Goal: Information Seeking & Learning: Compare options

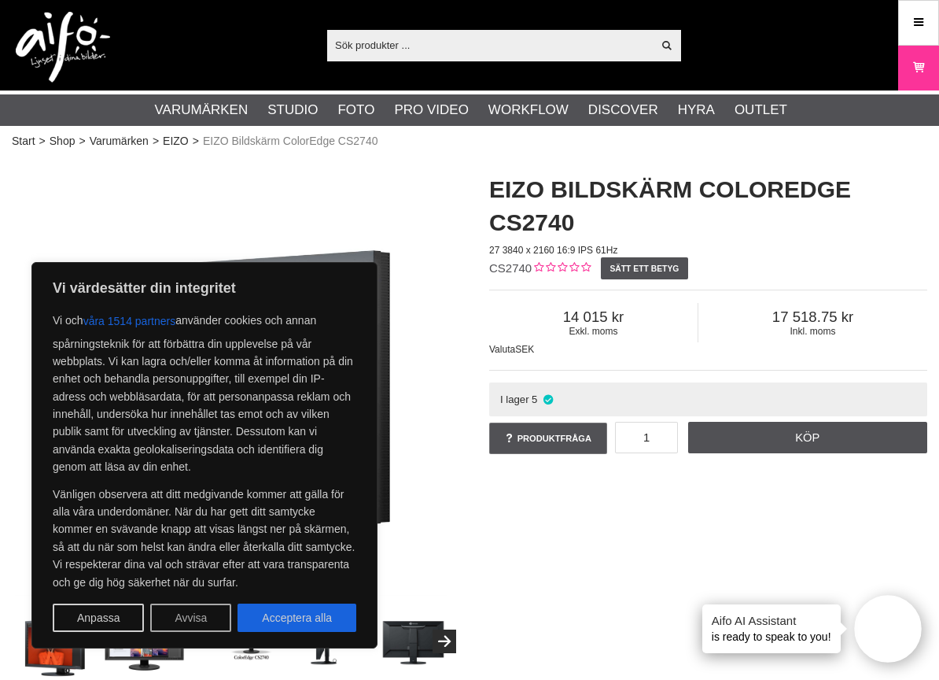
click at [177, 617] on button "Avvisa" at bounding box center [190, 617] width 81 height 28
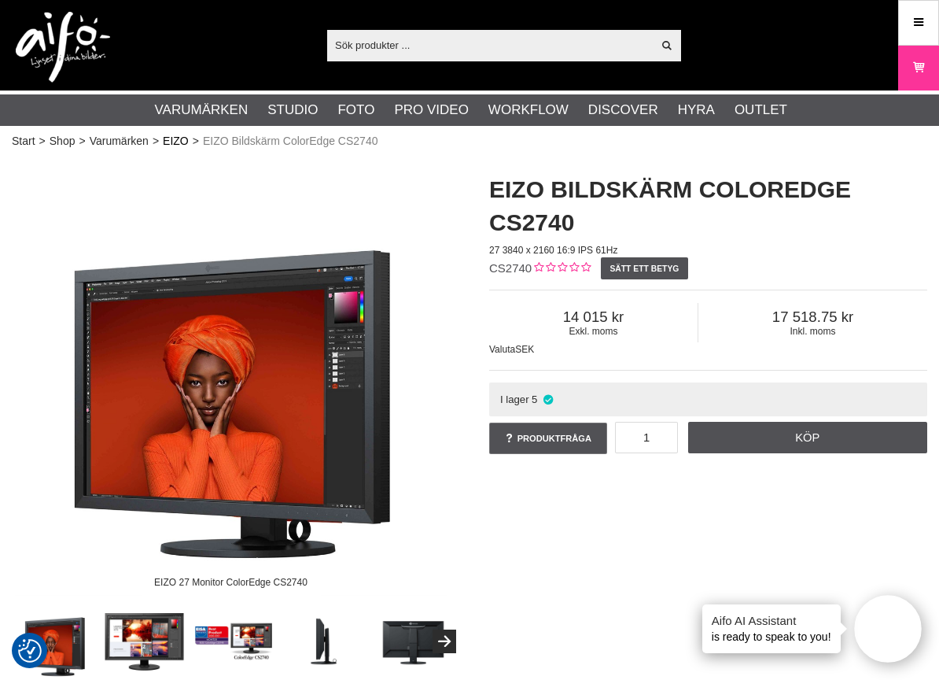
click at [177, 140] on link "EIZO" at bounding box center [176, 141] width 26 height 17
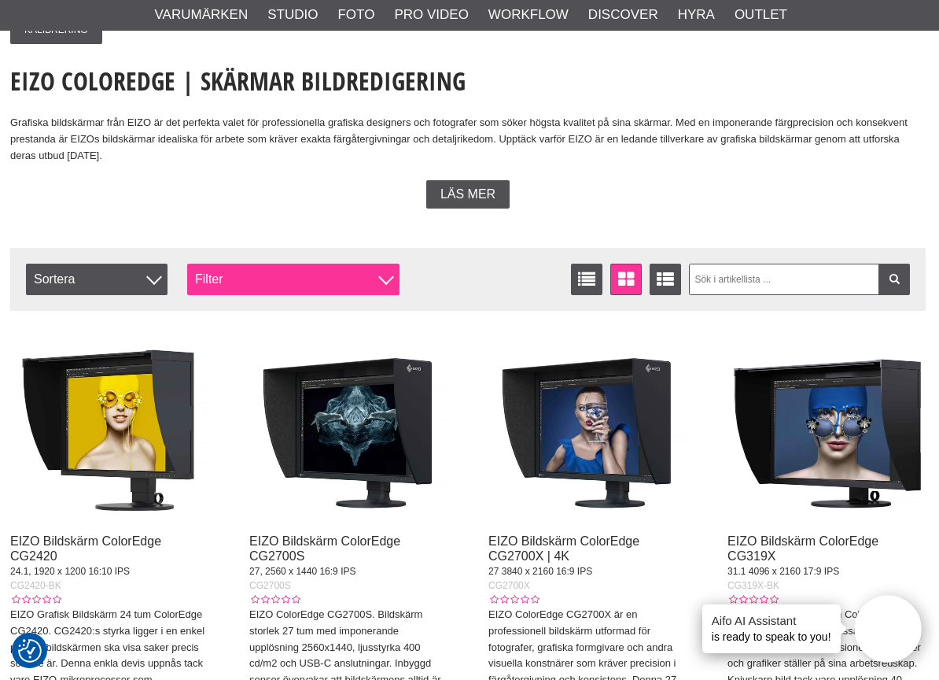
scroll to position [323, 2]
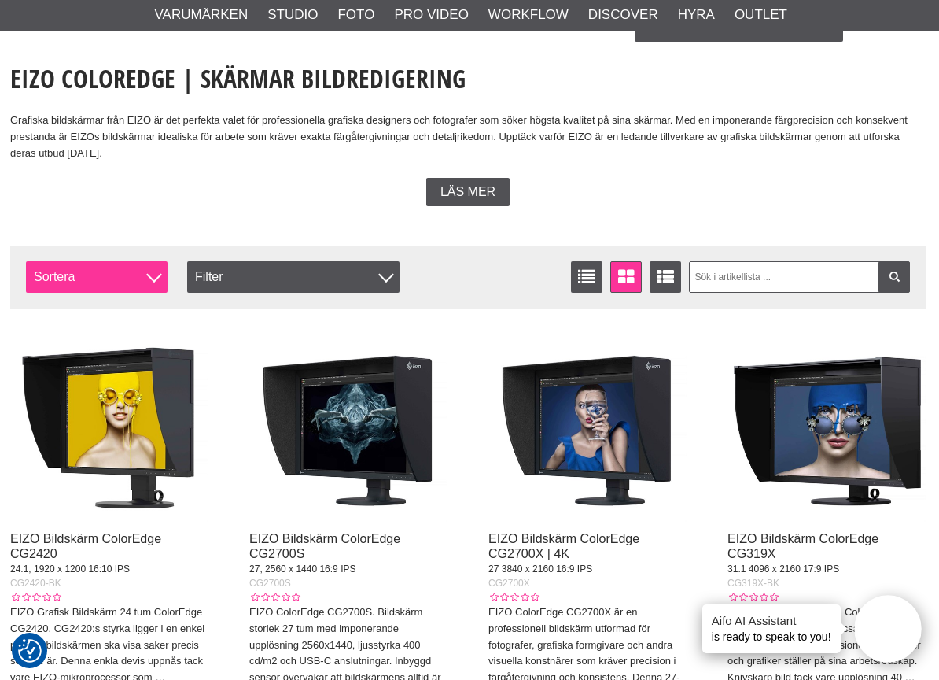
click at [122, 265] on span "Sortera" at bounding box center [97, 276] width 142 height 31
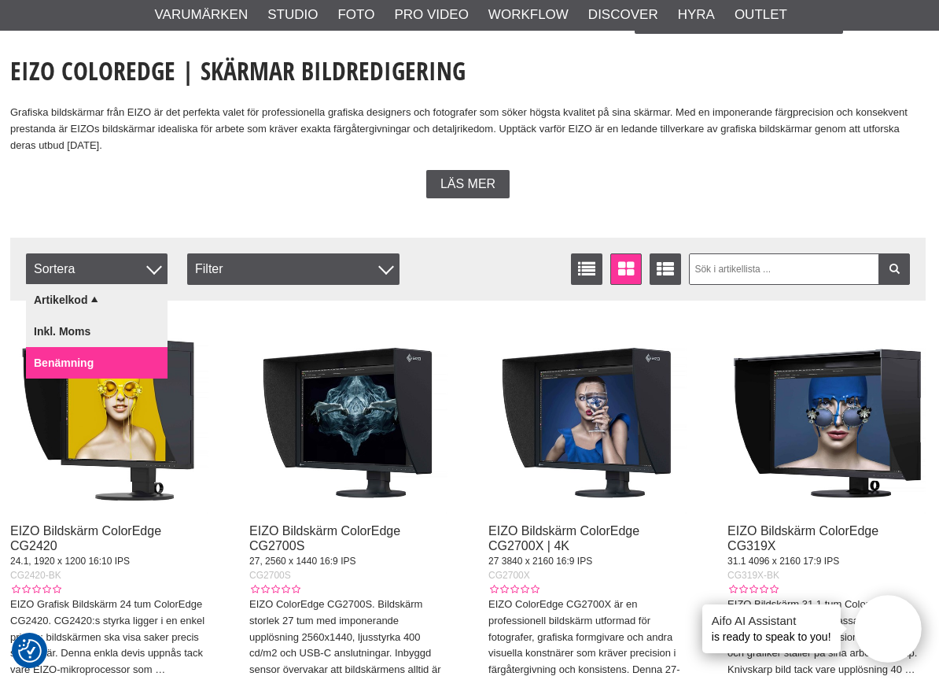
scroll to position [329, 2]
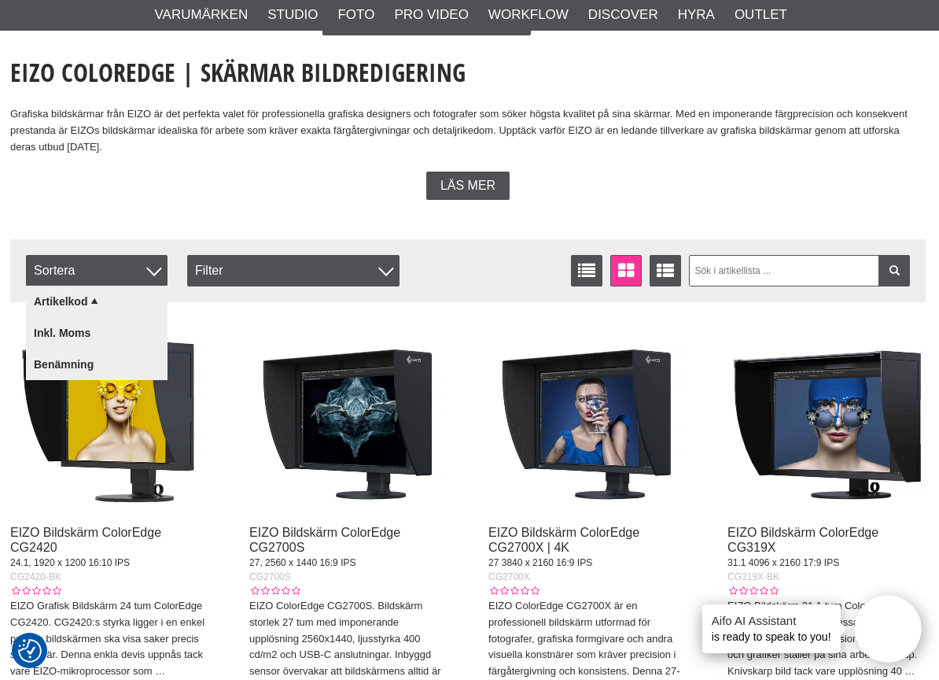
click at [256, 319] on img at bounding box center [348, 417] width 198 height 198
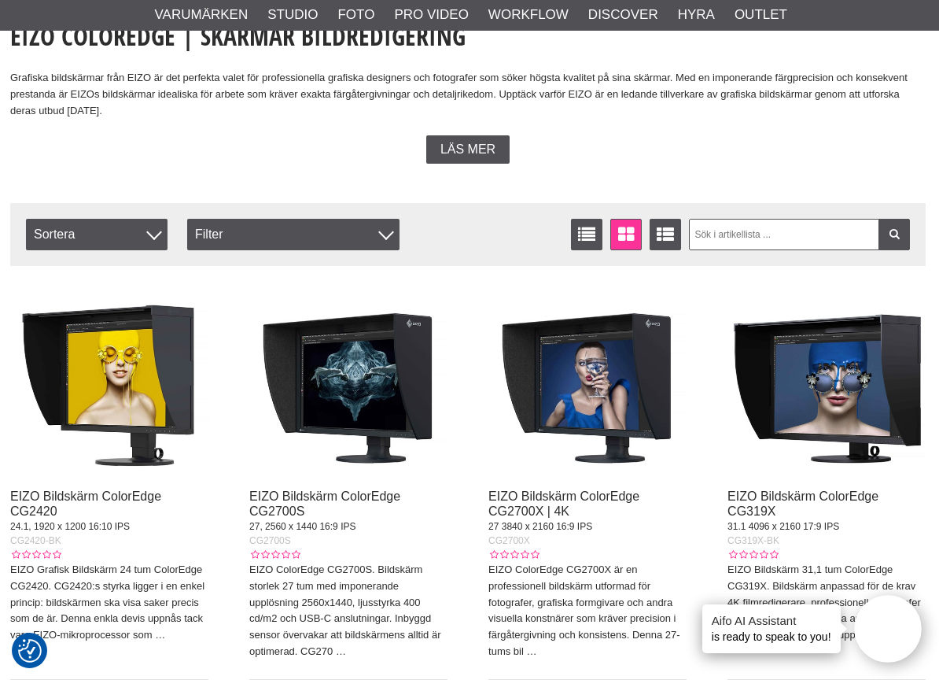
scroll to position [366, 2]
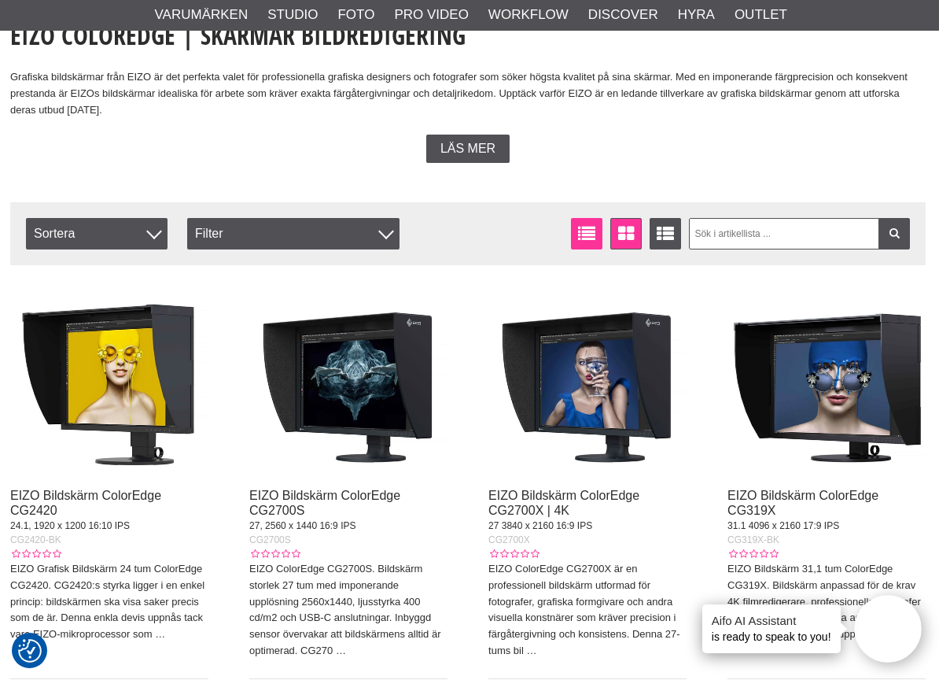
click at [595, 234] on icon at bounding box center [587, 233] width 24 height 17
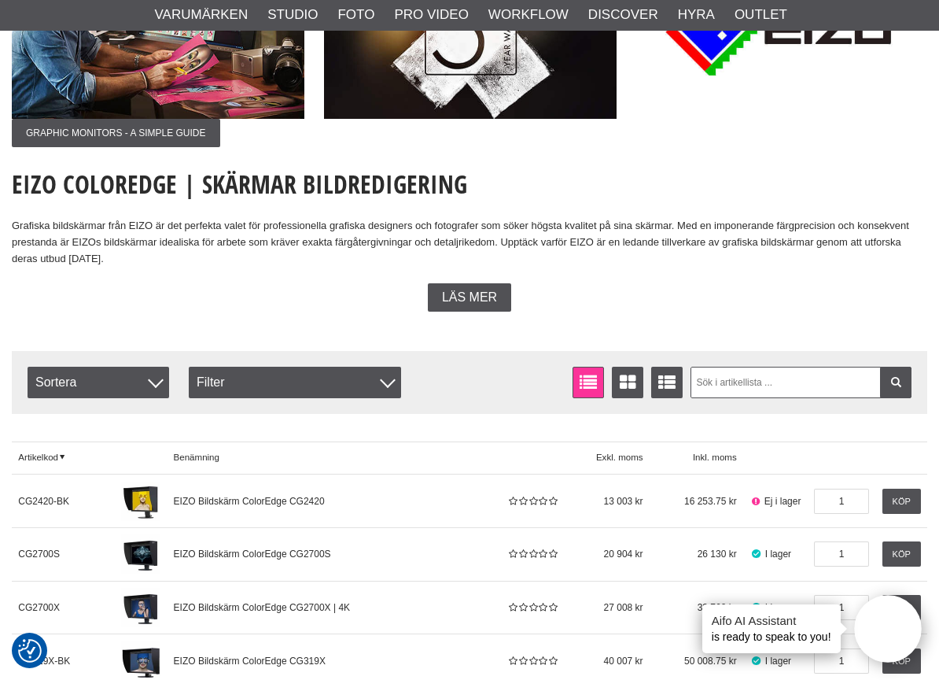
scroll to position [244, 0]
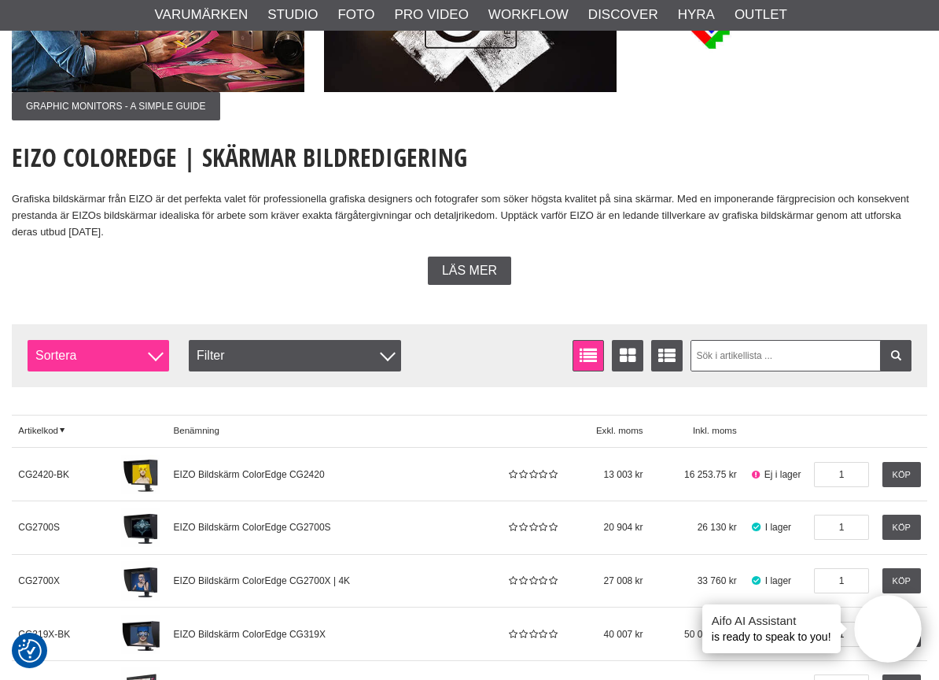
click at [100, 349] on span "Sortera" at bounding box center [99, 355] width 142 height 31
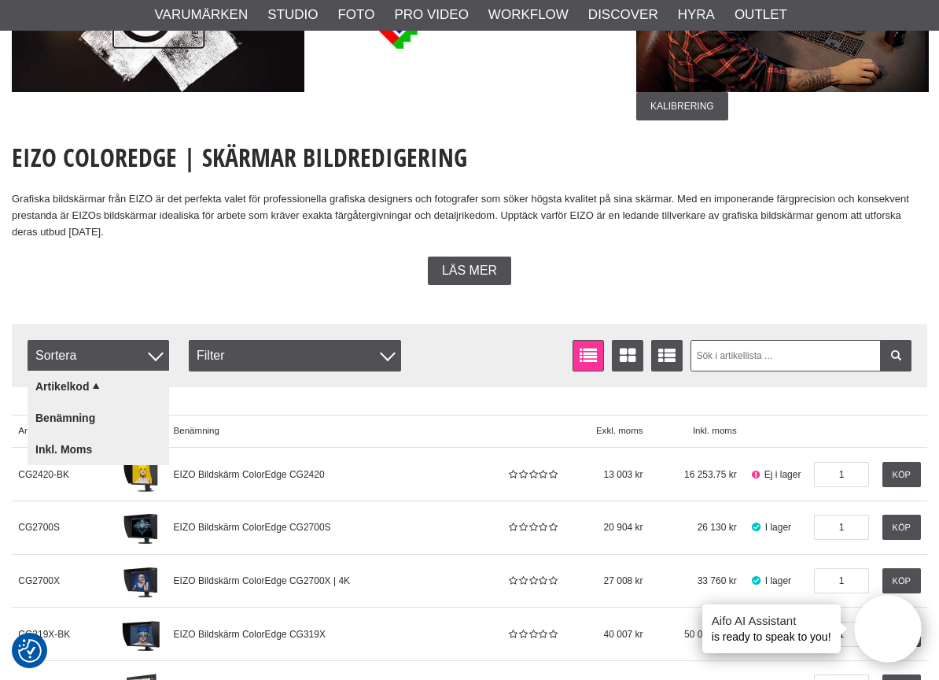
click at [206, 326] on div "Filtrera Sortera Antal artiklar 10 Listvisning Fönstervisning Utökad listvisnin…" at bounding box center [470, 355] width 916 height 63
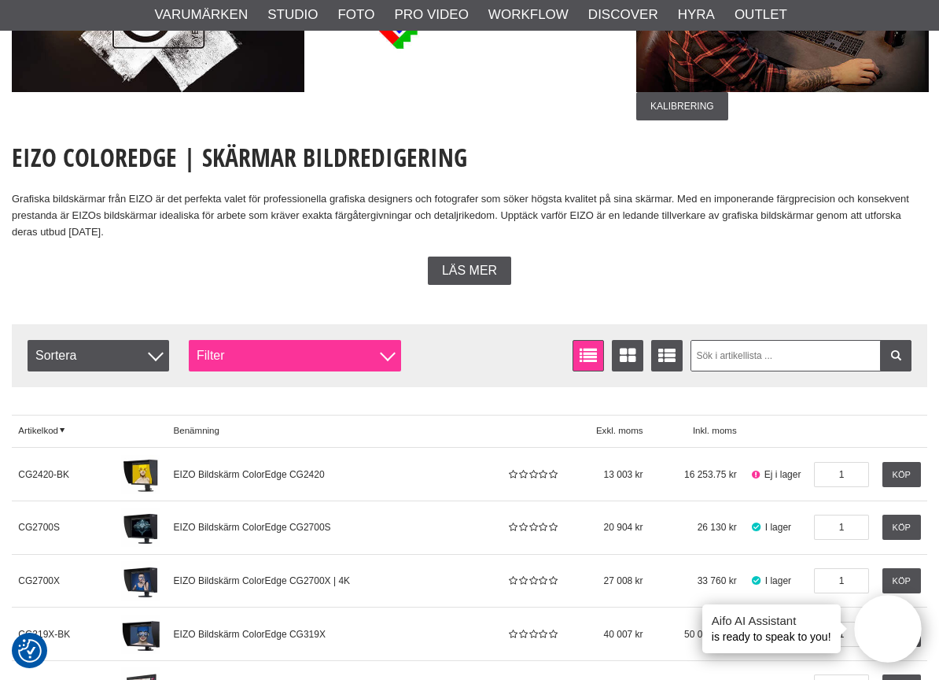
click at [234, 364] on div "Filter" at bounding box center [295, 355] width 212 height 31
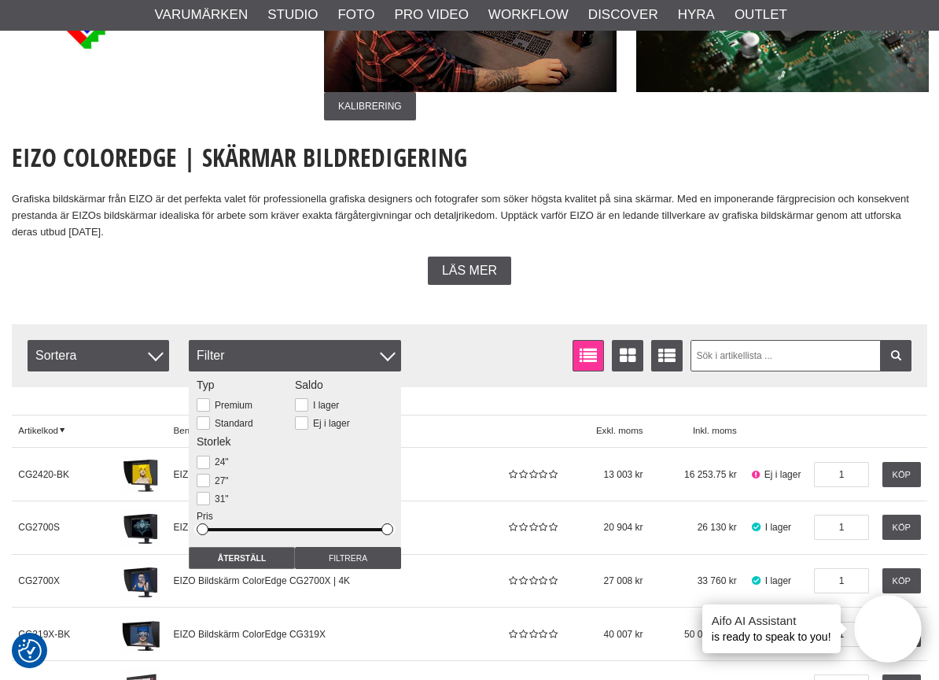
click at [245, 333] on div "Filtrera Sortera Antal artiklar 10 Listvisning Fönstervisning Utökad listvisnin…" at bounding box center [470, 355] width 916 height 63
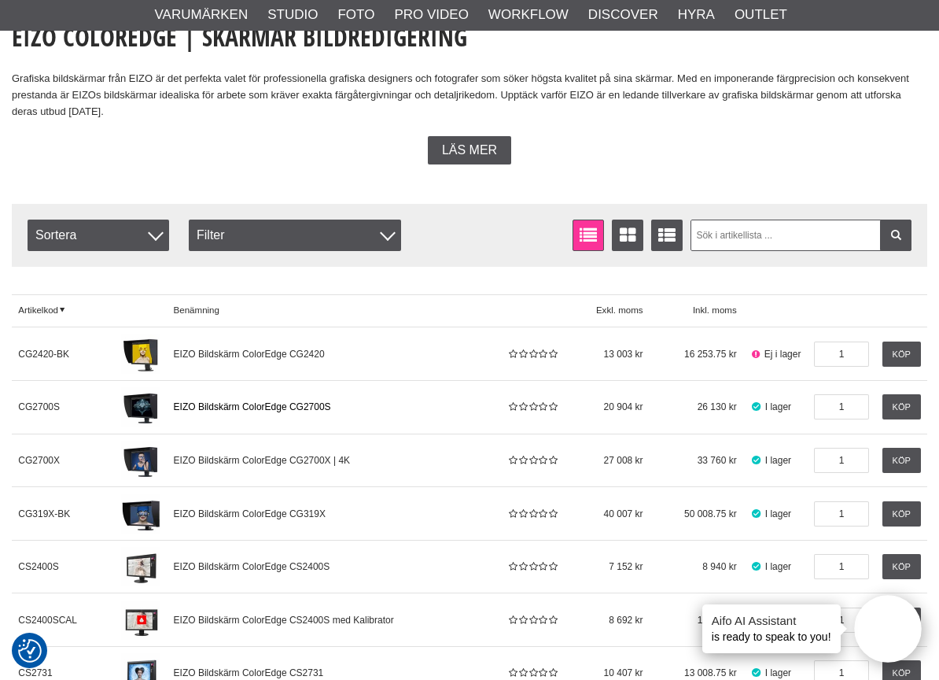
scroll to position [373, 0]
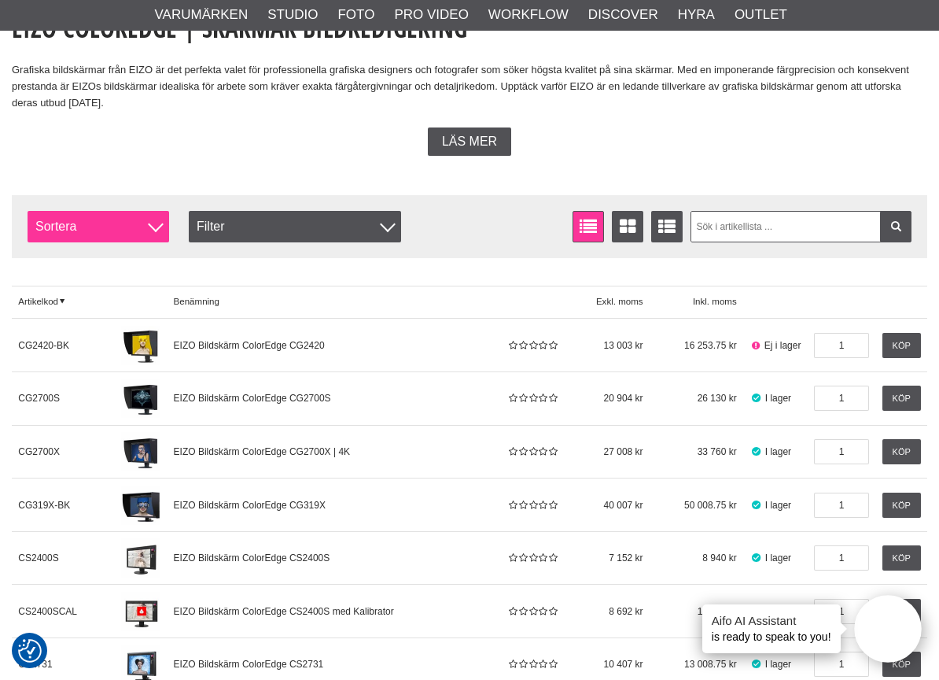
click at [106, 214] on span "Sortera" at bounding box center [99, 226] width 142 height 31
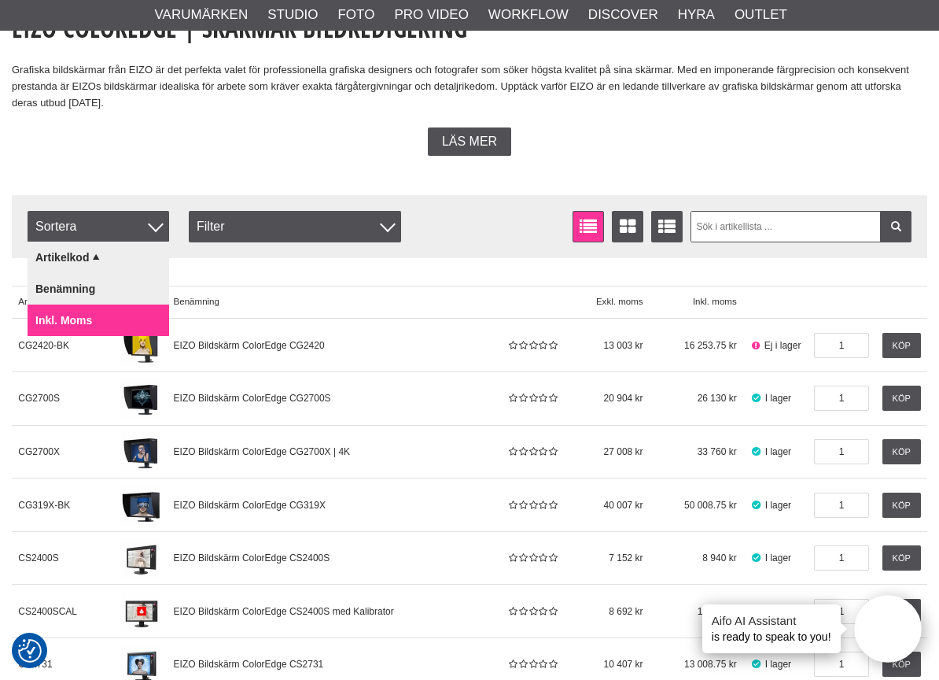
click at [46, 314] on link "Inkl. moms" at bounding box center [99, 319] width 142 height 31
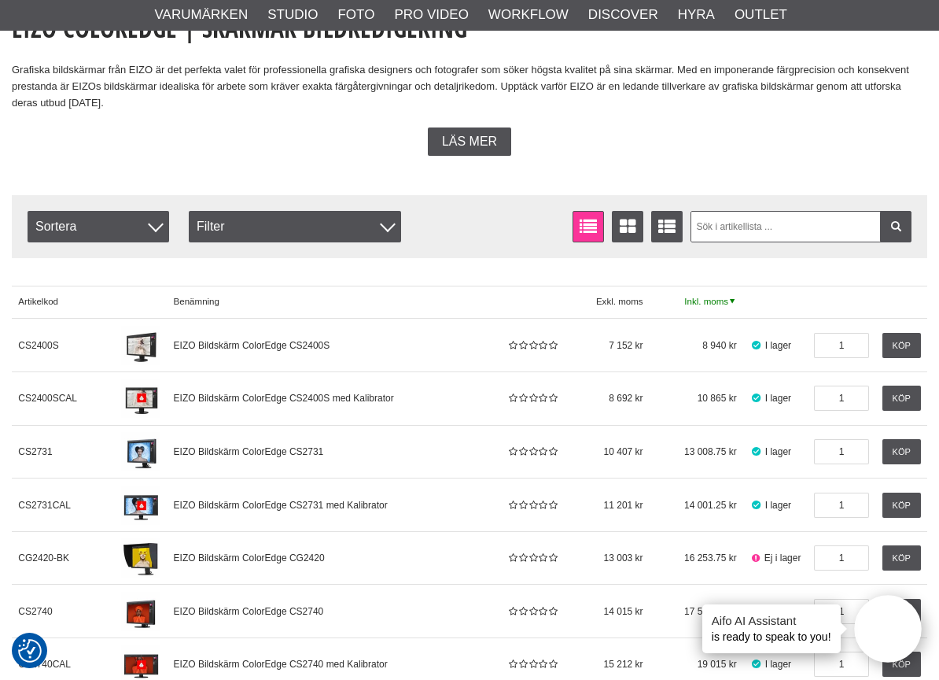
click at [701, 297] on link "Inkl. moms" at bounding box center [697, 302] width 94 height 32
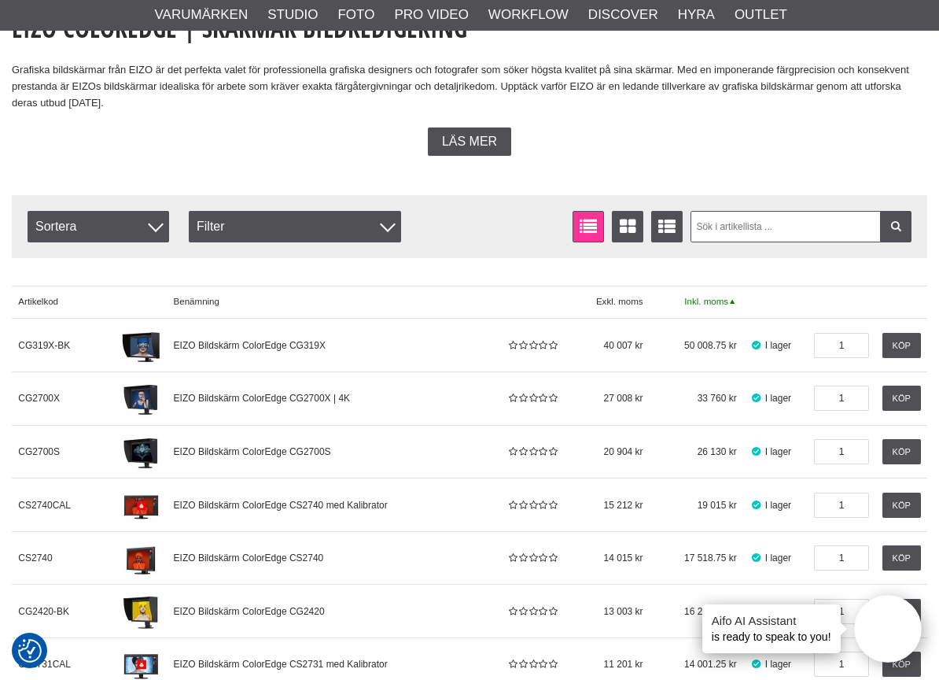
click at [701, 299] on link "Inkl. moms" at bounding box center [697, 302] width 94 height 32
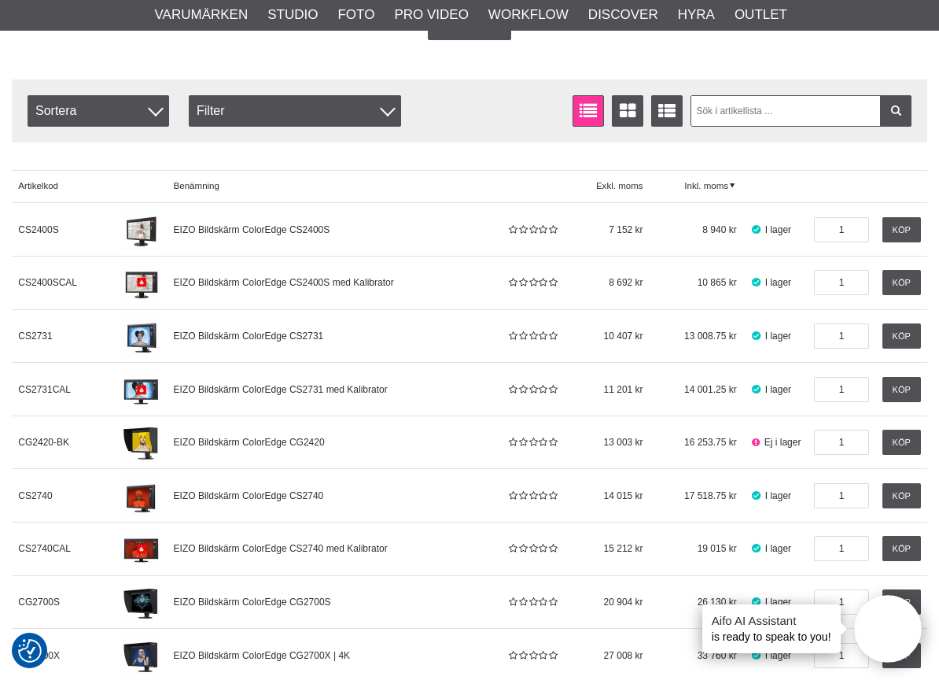
scroll to position [499, 0]
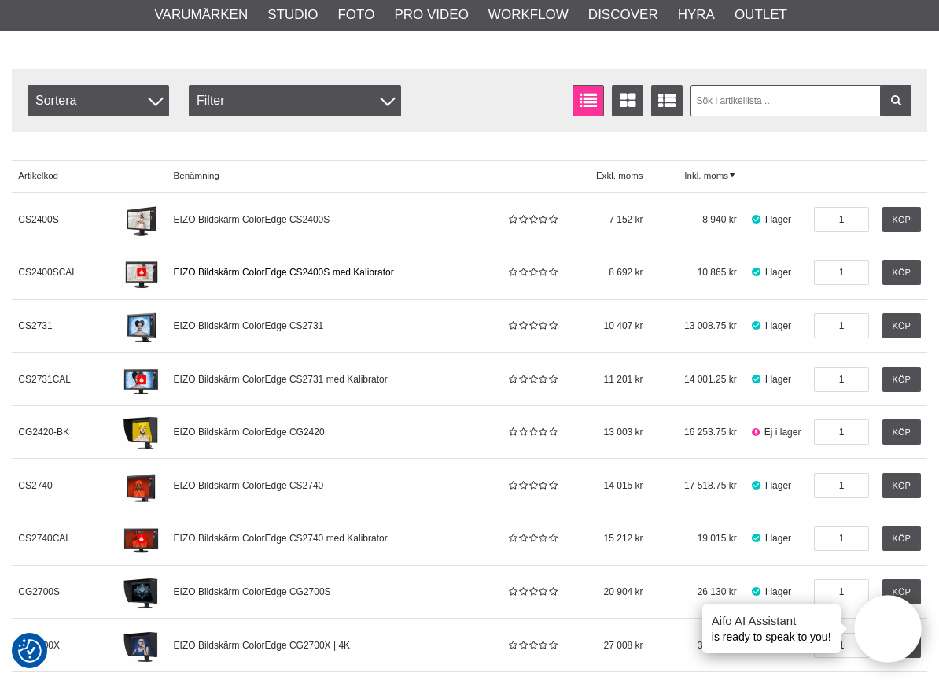
click at [271, 274] on span "EIZO Bildskärm ColorEdge CS2400S med Kalibrator" at bounding box center [284, 272] width 220 height 11
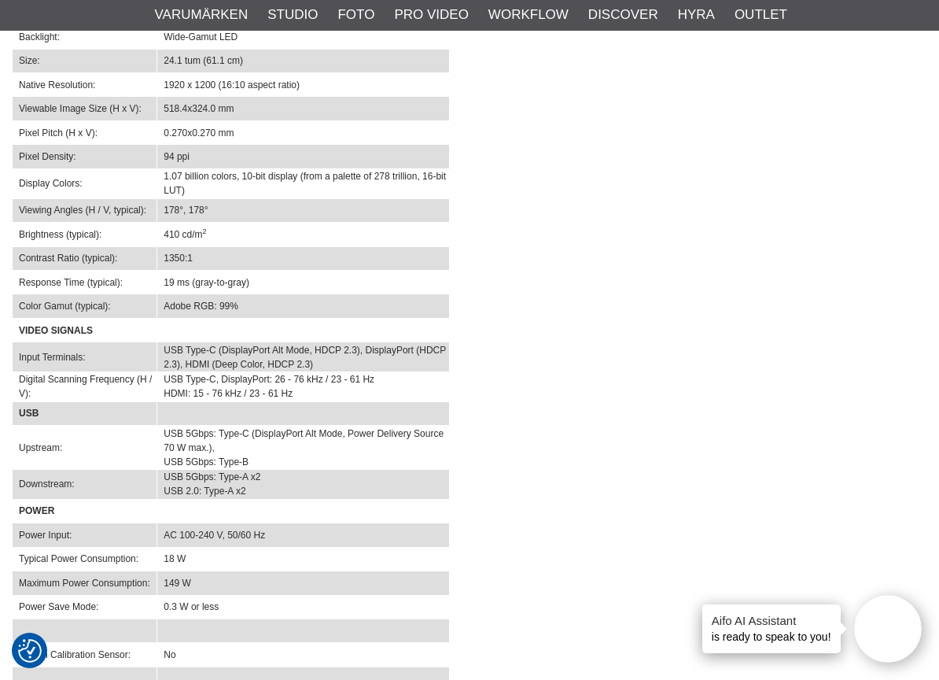
scroll to position [3402, 0]
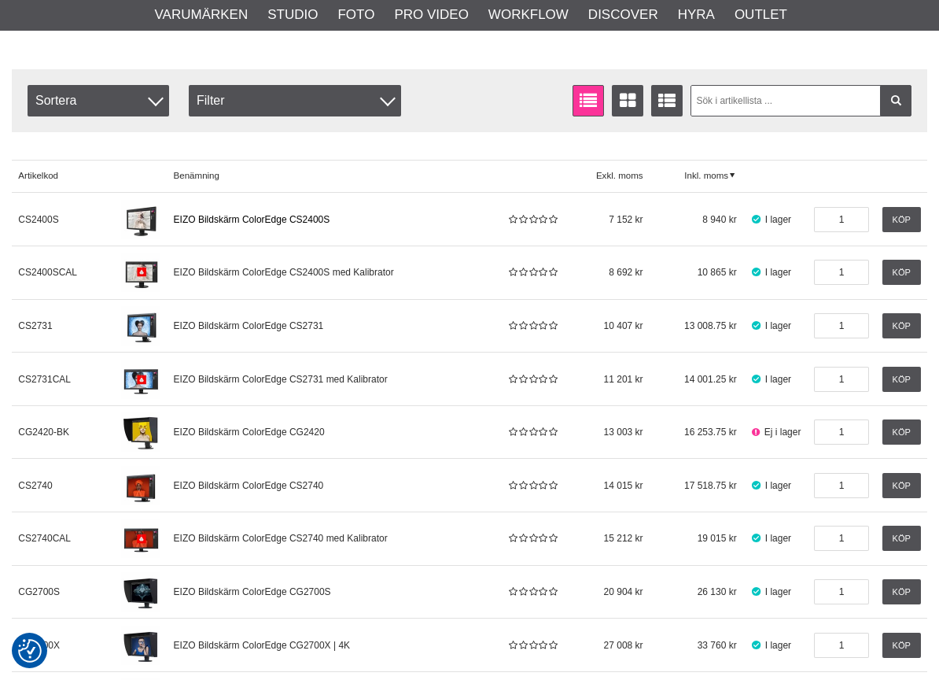
scroll to position [499, 0]
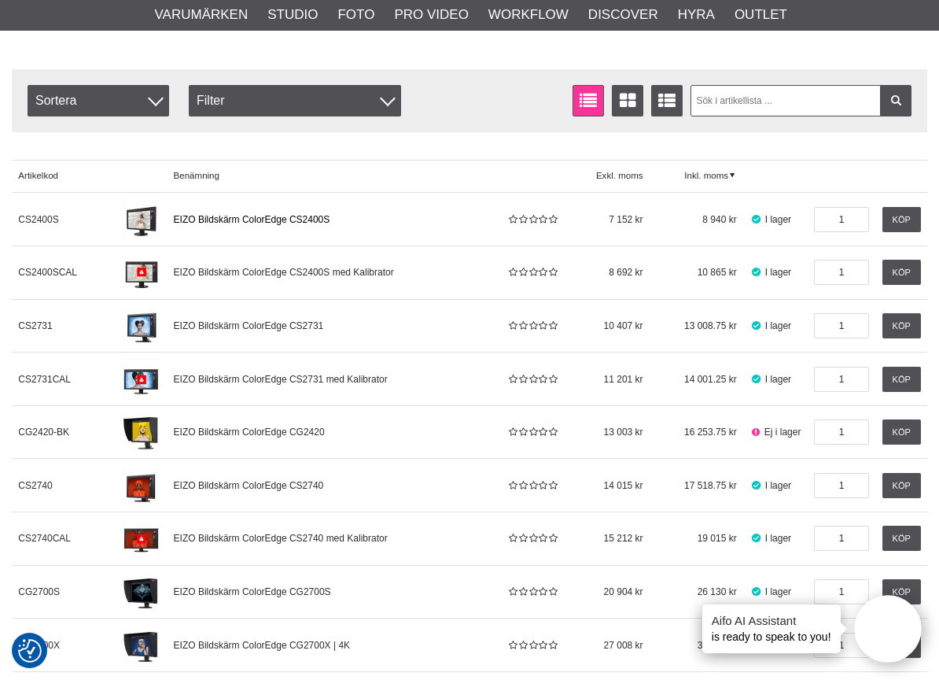
click at [280, 209] on link "EIZO Bildskärm ColorEdge CS2400S" at bounding box center [334, 219] width 334 height 53
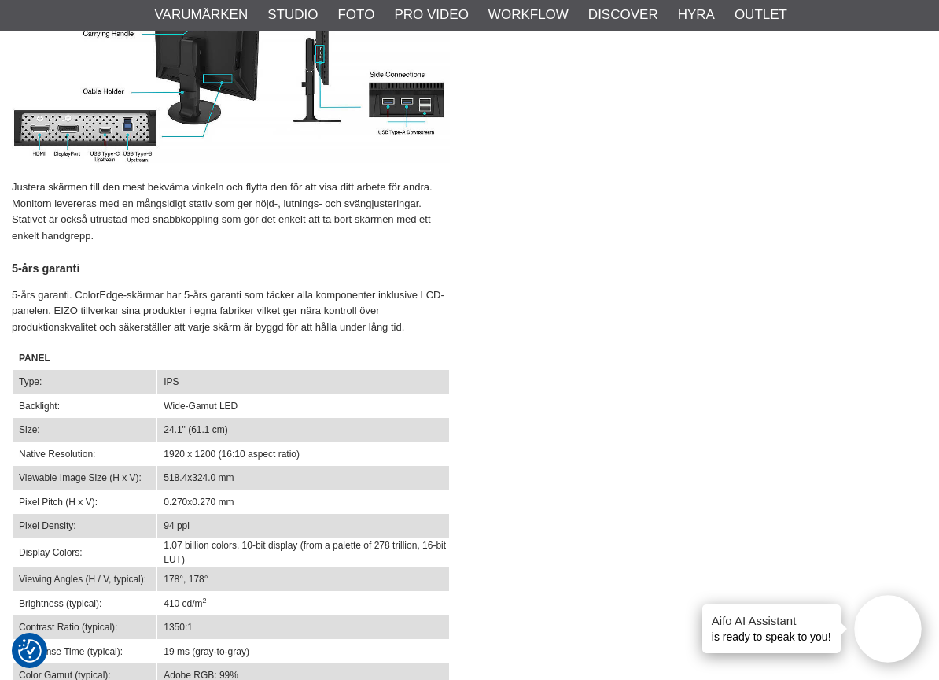
scroll to position [2995, 0]
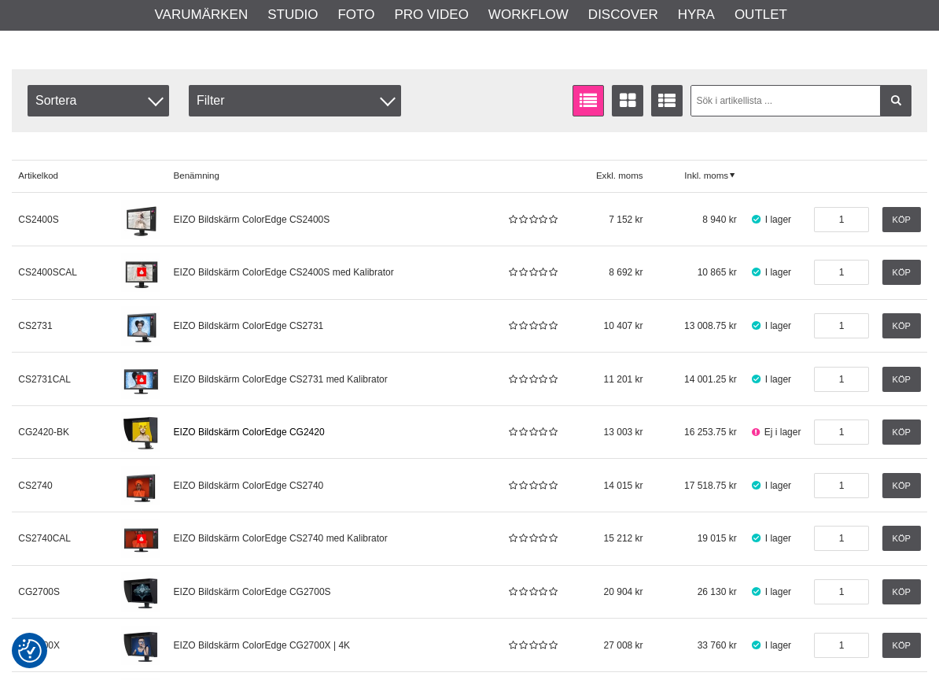
scroll to position [499, 0]
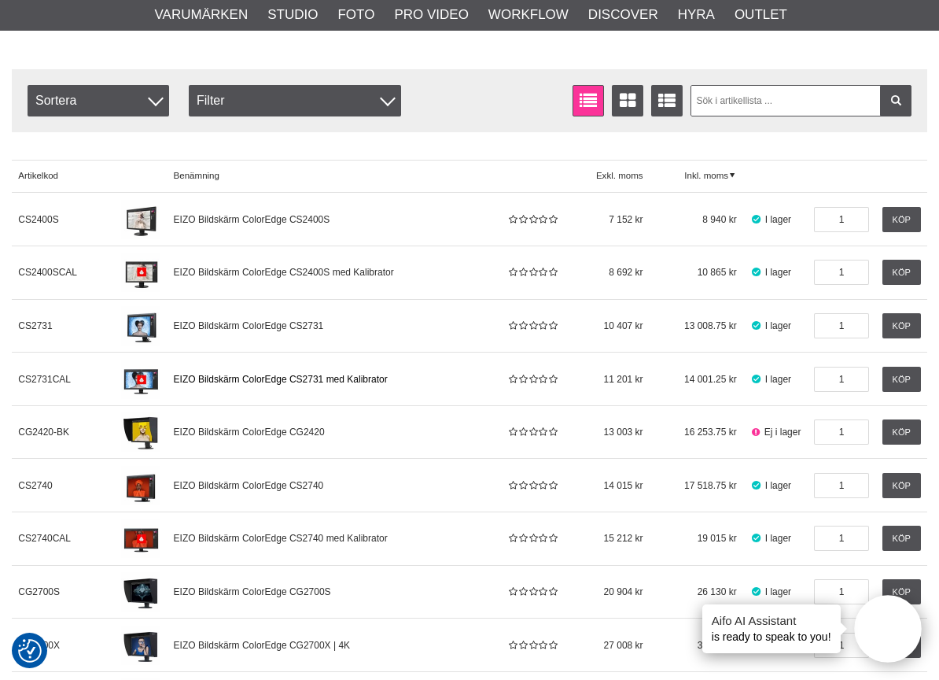
click at [338, 376] on span "EIZO Bildskärm ColorEdge CS2731 med Kalibrator" at bounding box center [281, 379] width 214 height 11
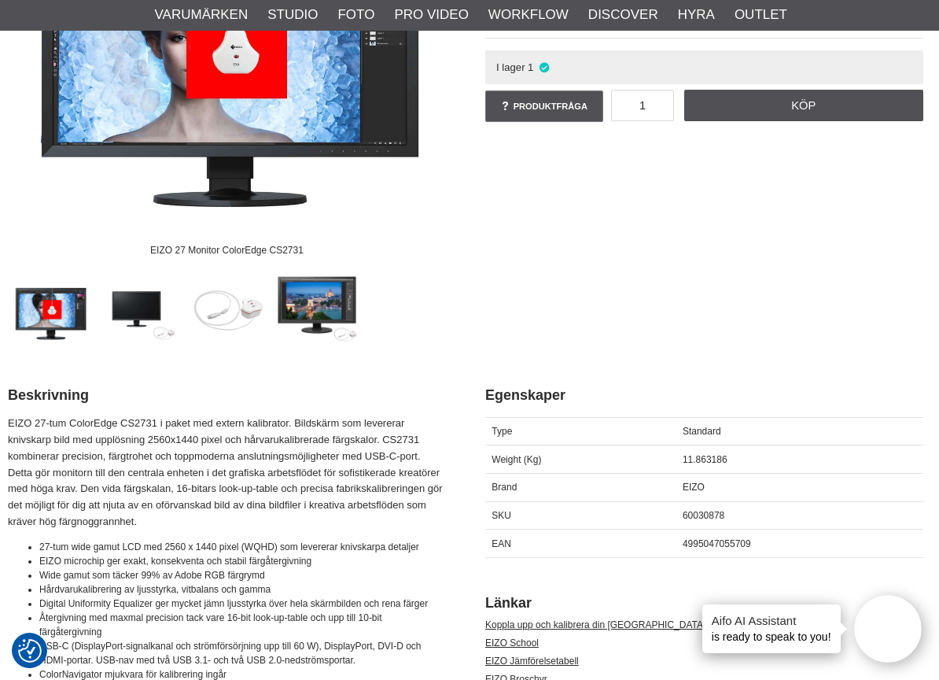
scroll to position [337, 4]
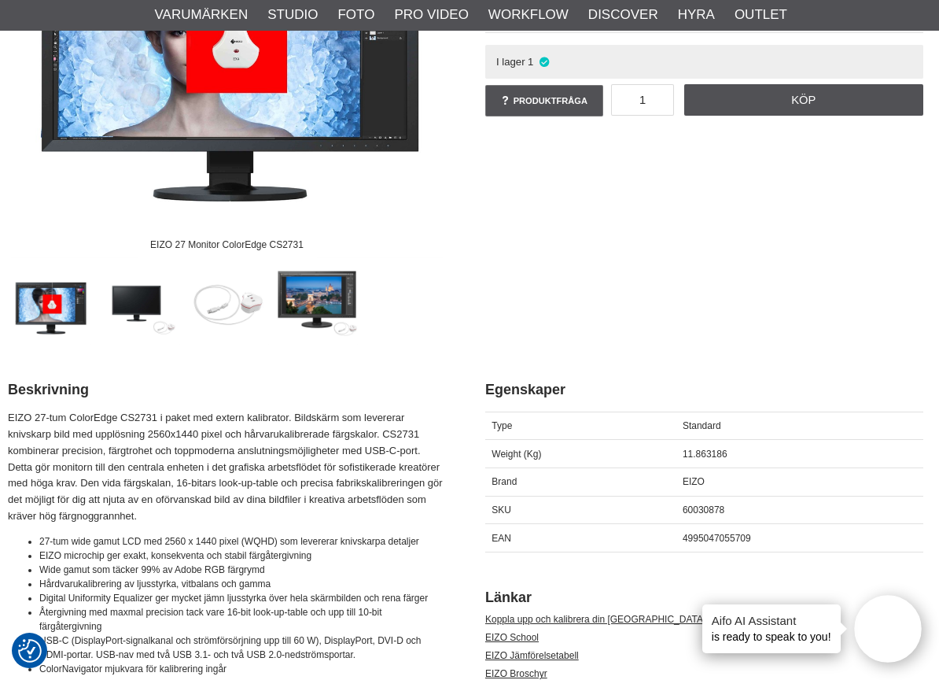
click at [119, 294] on img at bounding box center [139, 303] width 83 height 83
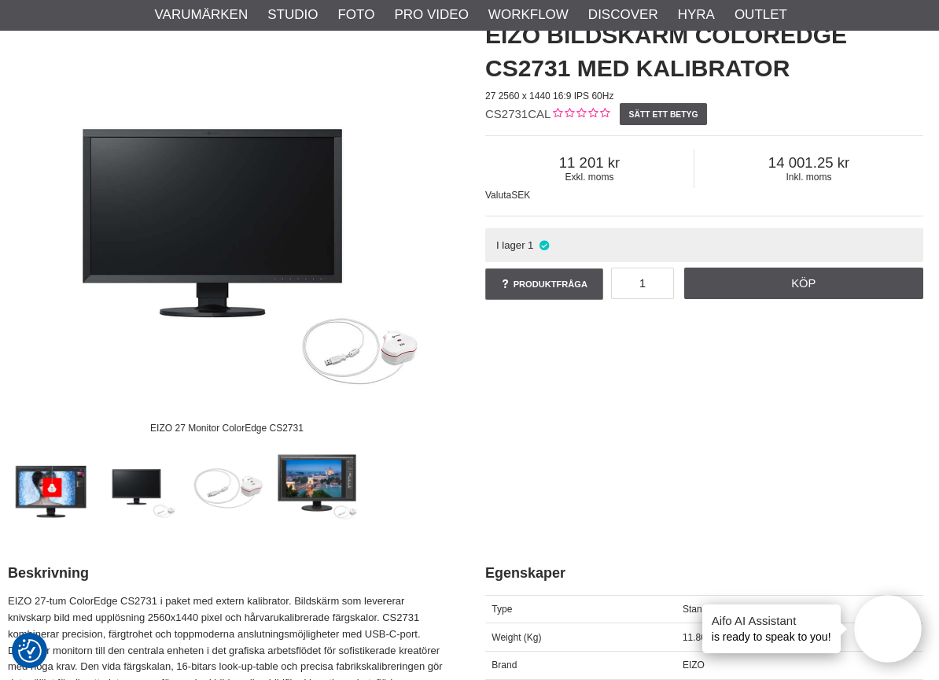
scroll to position [146, 4]
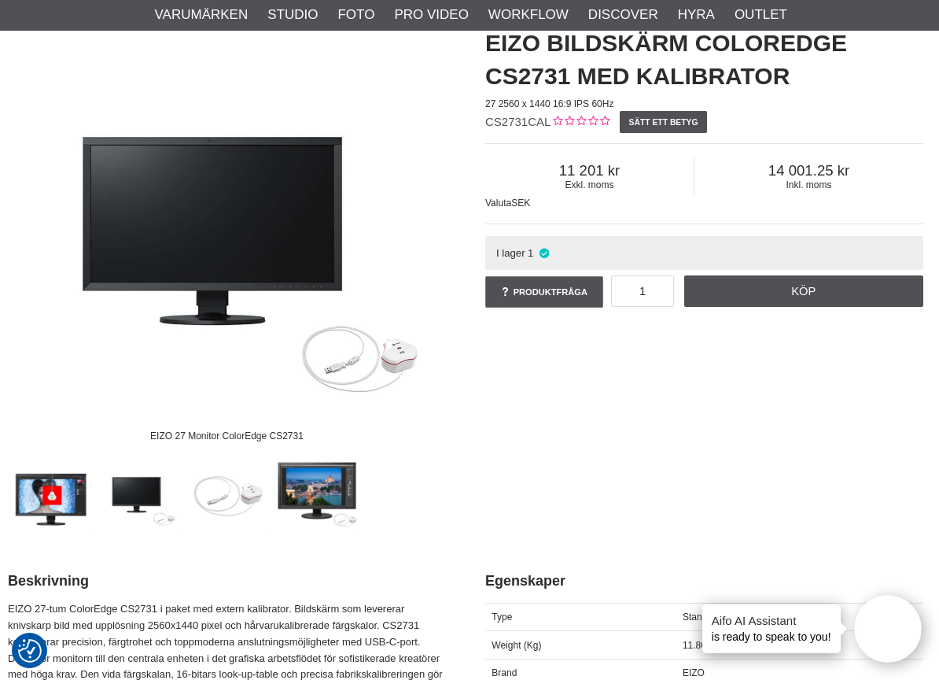
click at [385, 361] on img at bounding box center [227, 230] width 438 height 438
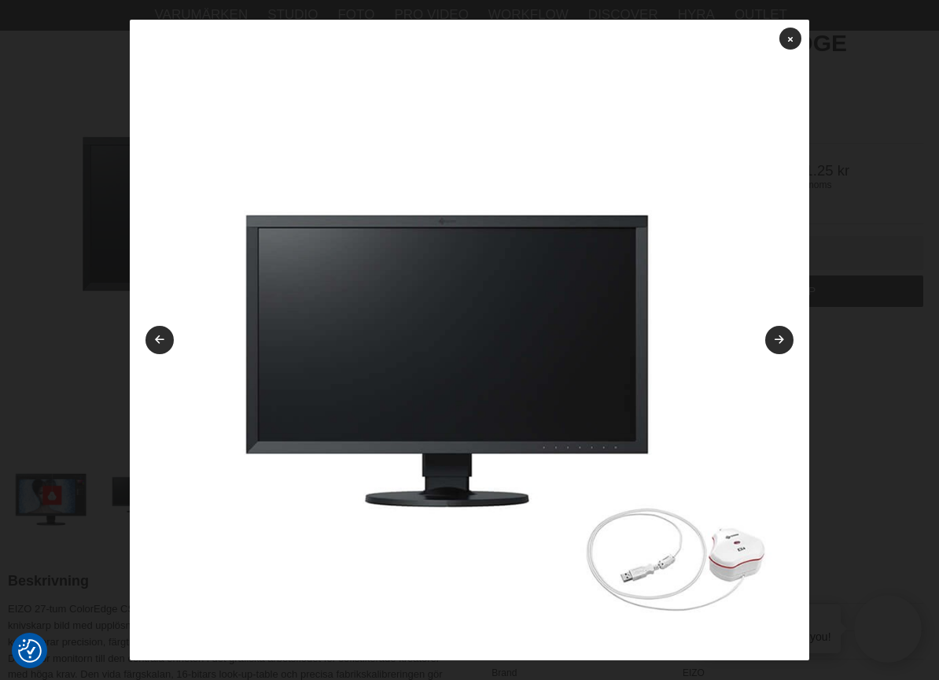
click at [723, 529] on img at bounding box center [470, 360] width 680 height 680
click at [774, 327] on link at bounding box center [779, 340] width 28 height 28
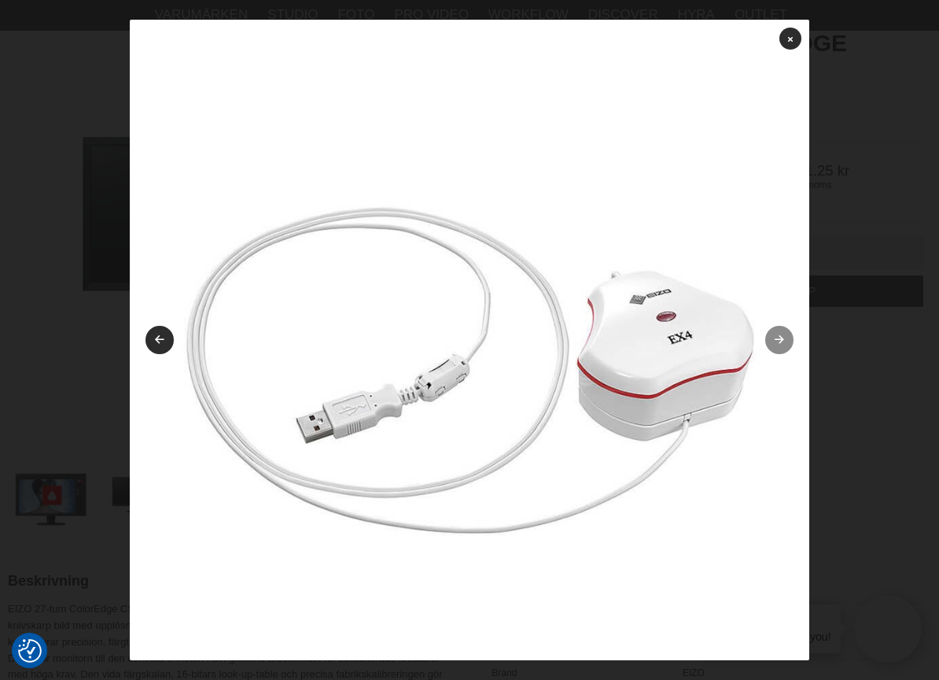
click at [772, 330] on link at bounding box center [779, 340] width 28 height 28
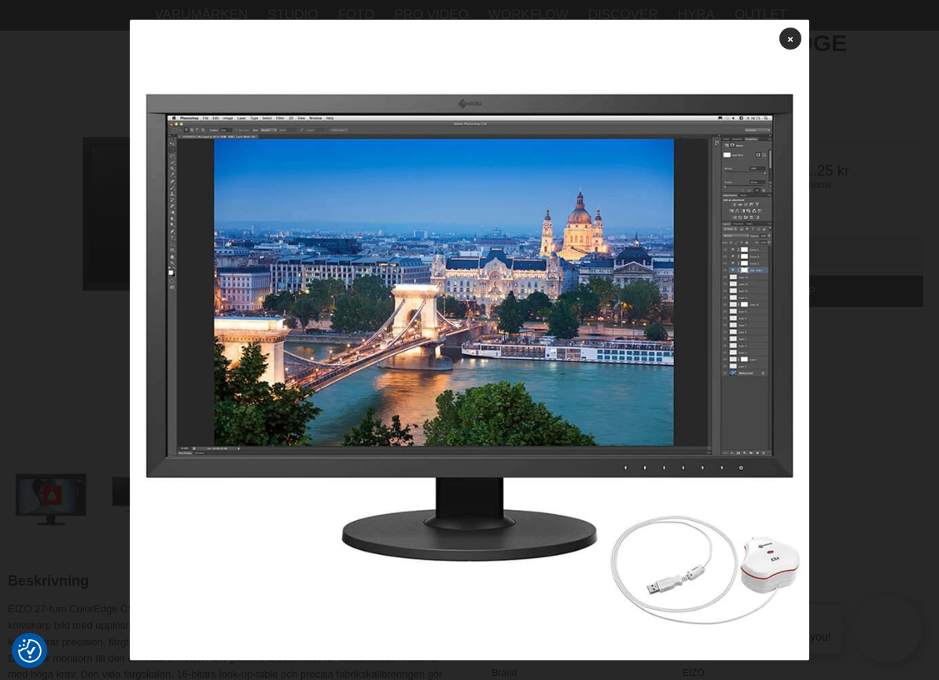
click at [831, 367] on div at bounding box center [469, 340] width 939 height 680
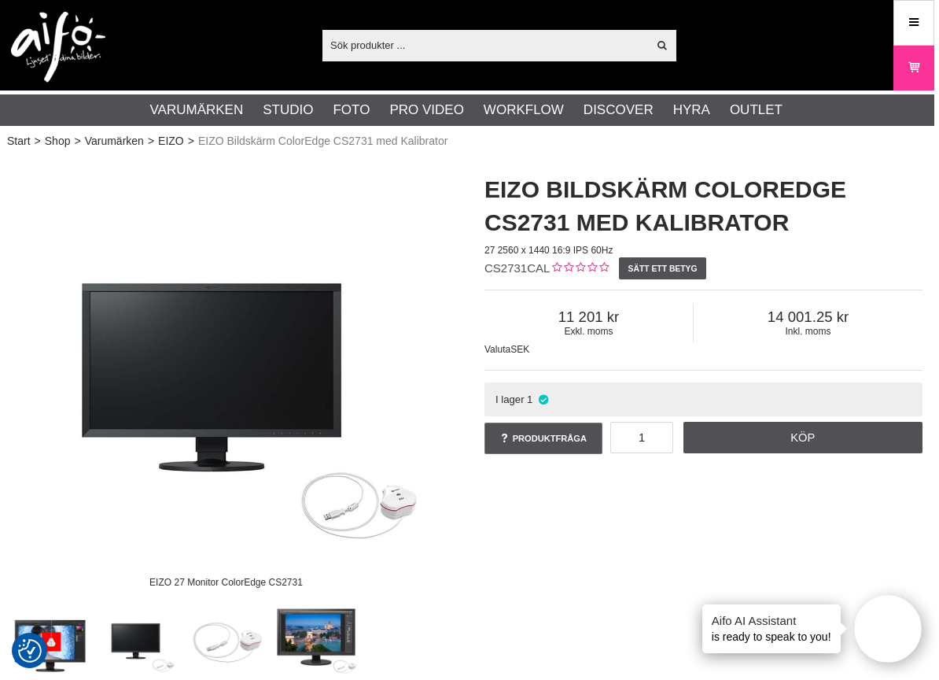
scroll to position [0, 5]
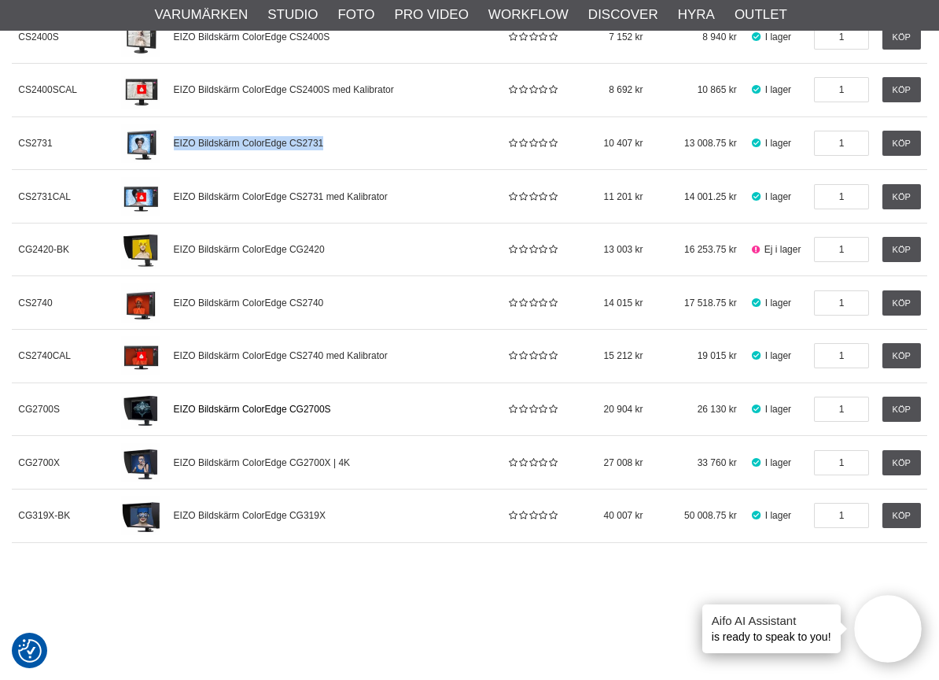
scroll to position [683, 0]
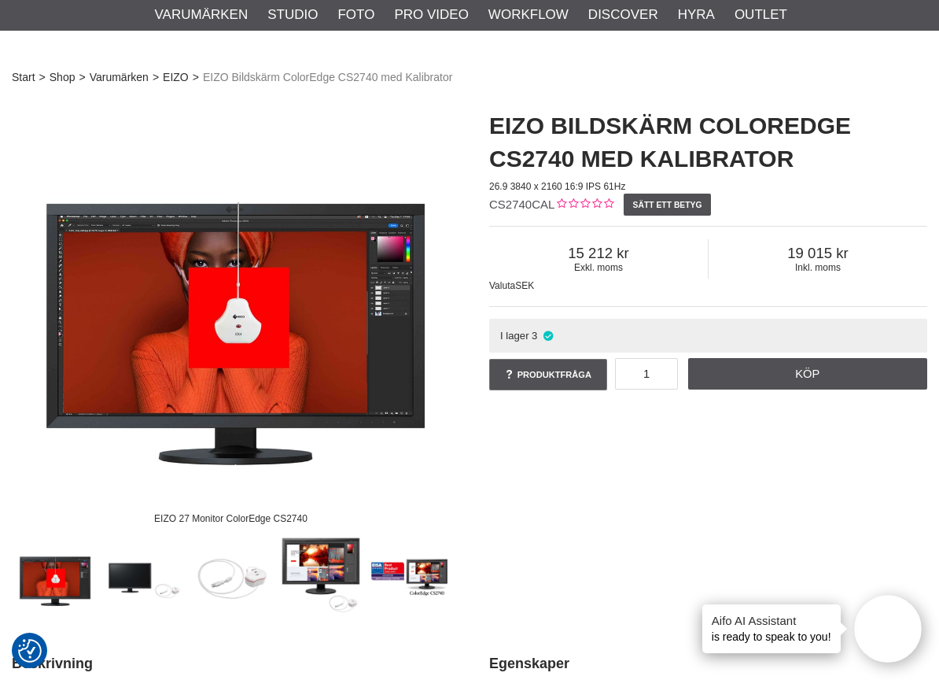
scroll to position [86, 0]
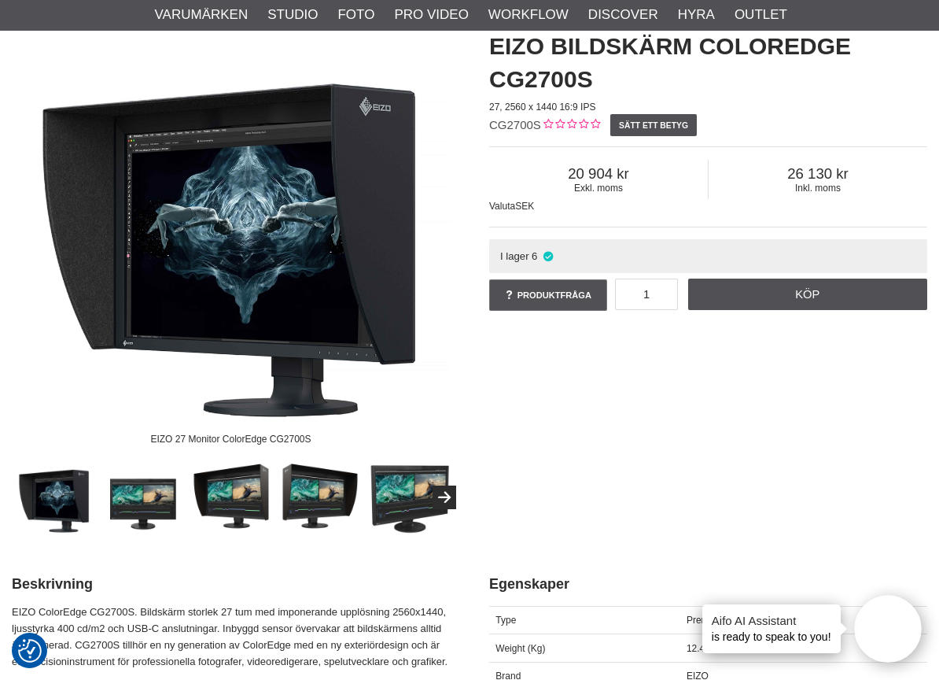
scroll to position [119, 0]
